Goal: Use online tool/utility: Use online tool/utility

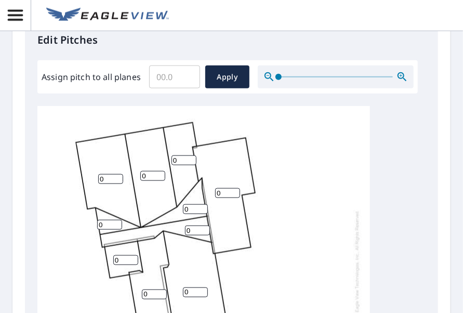
scroll to position [10, 0]
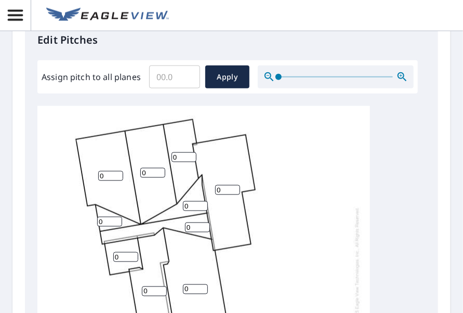
click at [189, 201] on input "0" at bounding box center [195, 206] width 25 height 10
type input "8"
click at [188, 222] on input "0" at bounding box center [197, 227] width 25 height 10
type input "8"
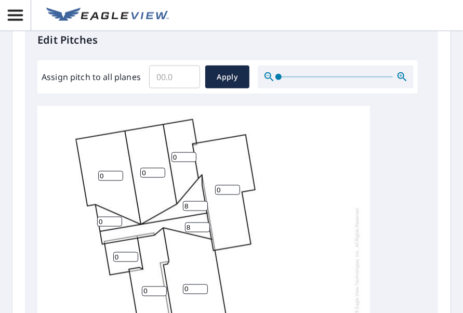
click at [220, 185] on input "0" at bounding box center [227, 190] width 25 height 10
type input "2"
click at [177, 152] on input "0" at bounding box center [183, 157] width 25 height 10
type input "6"
click at [150, 168] on input "0" at bounding box center [152, 173] width 25 height 10
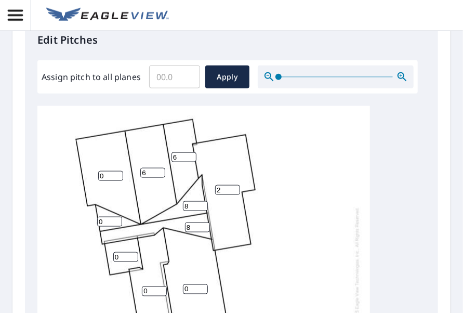
type input "6"
click at [106, 171] on input "0" at bounding box center [110, 176] width 25 height 10
type input "6"
click at [101, 217] on input "0" at bounding box center [109, 222] width 25 height 10
type input "8"
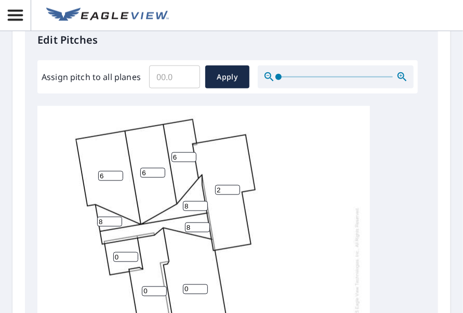
click at [118, 252] on input "0" at bounding box center [125, 257] width 25 height 10
type input "8"
click at [267, 262] on div "0 2 6 0 6 6 8 8 8 0 0 8" at bounding box center [203, 266] width 332 height 326
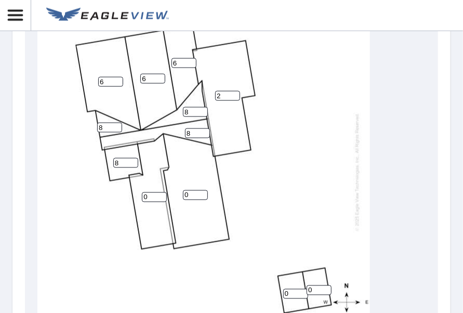
scroll to position [512, 0]
click at [150, 192] on input "0" at bounding box center [154, 197] width 25 height 10
type input "6"
click at [189, 190] on input "0" at bounding box center [195, 195] width 25 height 10
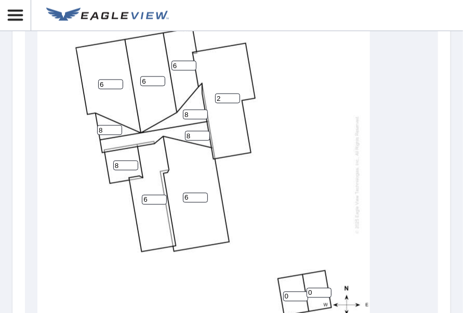
scroll to position [10, 0]
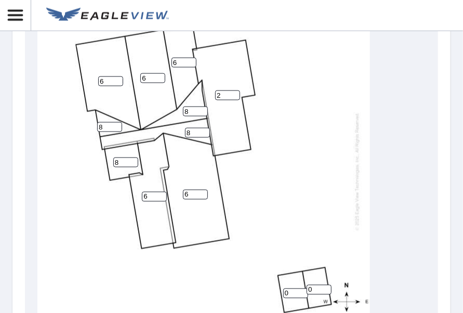
type input "6"
click at [288, 288] on input "0" at bounding box center [295, 293] width 25 height 10
type input "2"
click at [313, 285] on input "0" at bounding box center [318, 290] width 25 height 10
type input "2"
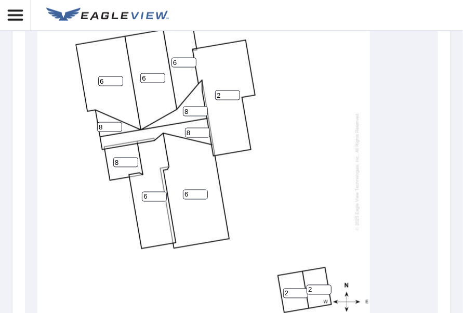
click at [309, 263] on div "6 2 6 6 6 6 8 8 8 2 2 8" at bounding box center [203, 171] width 332 height 326
click at [298, 235] on div "6 2 6 6 6 6 8 8 8 2 2 8" at bounding box center [203, 171] width 332 height 326
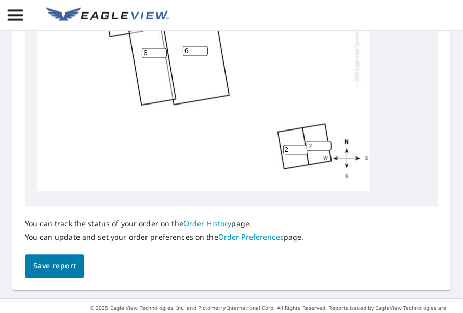
scroll to position [658, 0]
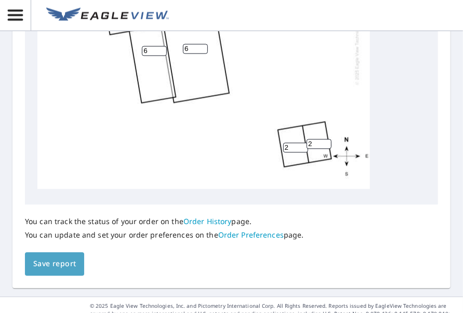
click at [61, 266] on span "Save report" at bounding box center [54, 264] width 43 height 13
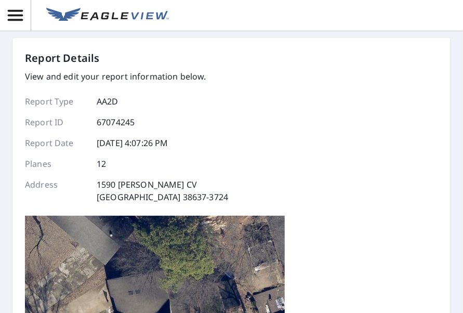
scroll to position [0, 0]
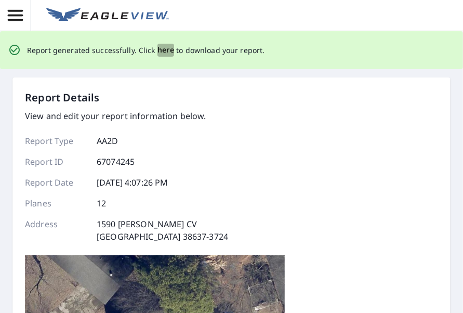
click at [164, 48] on span "here" at bounding box center [165, 50] width 17 height 13
